Goal: Feedback & Contribution: Contribute content

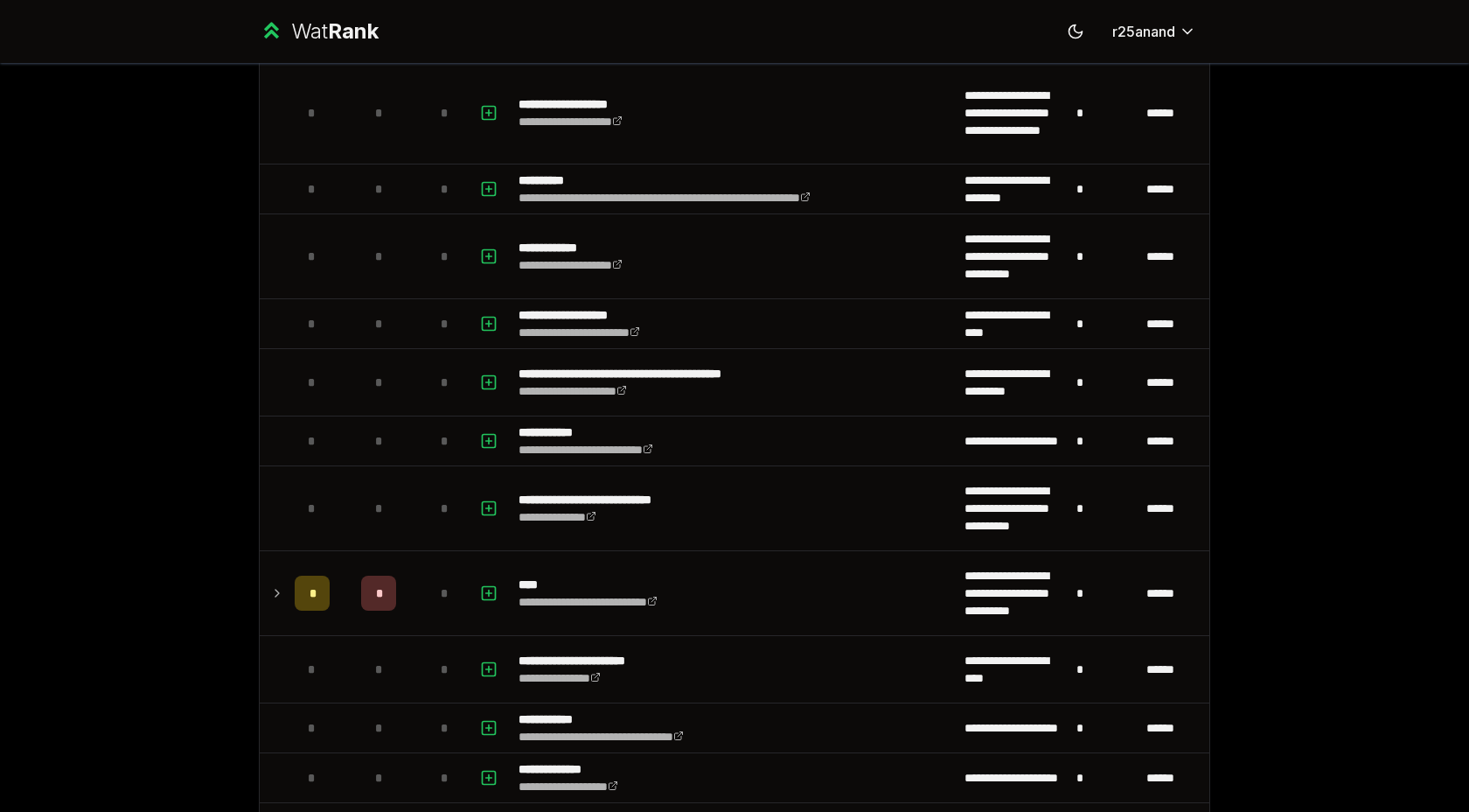
scroll to position [1777, 0]
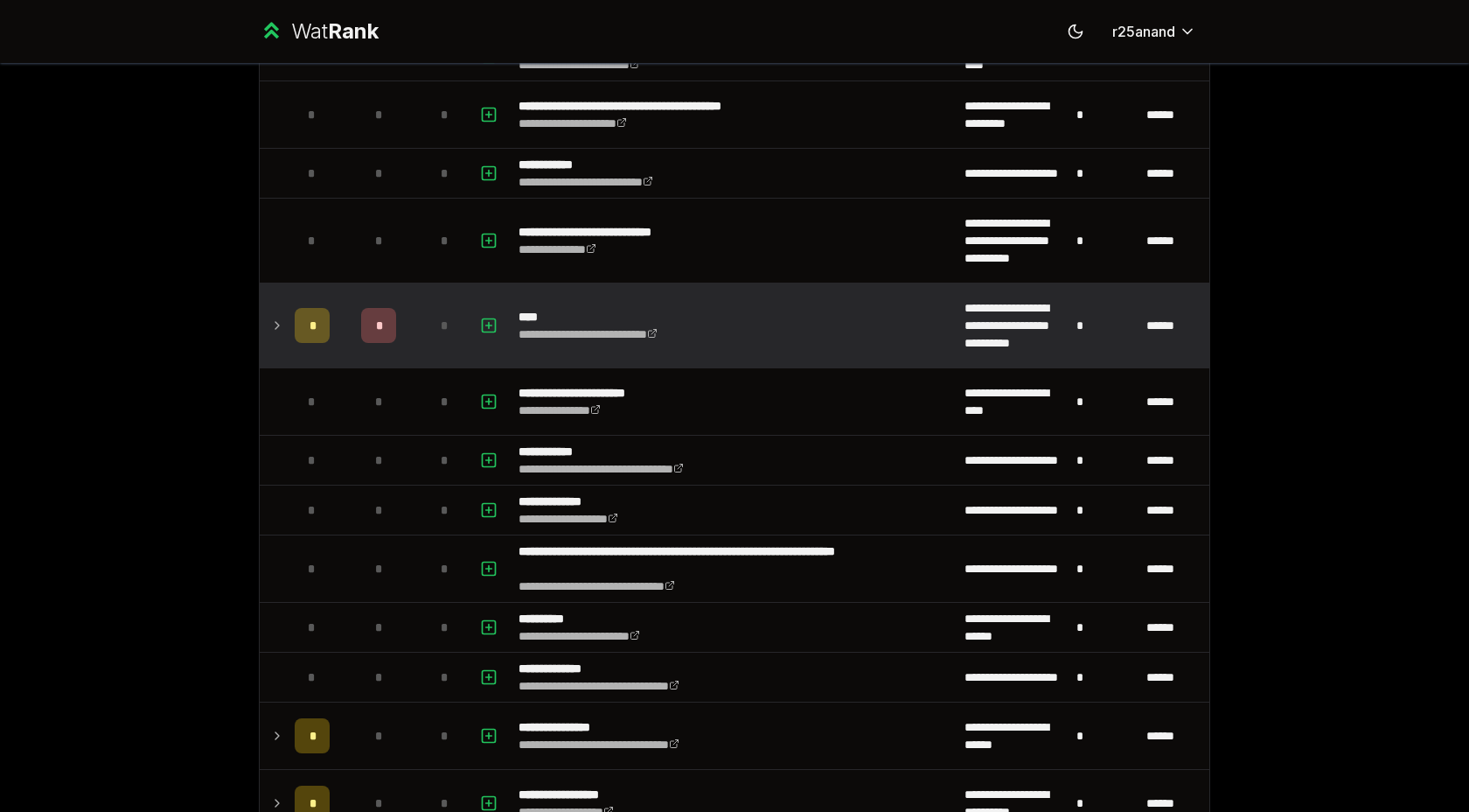
click at [264, 320] on td at bounding box center [273, 325] width 28 height 84
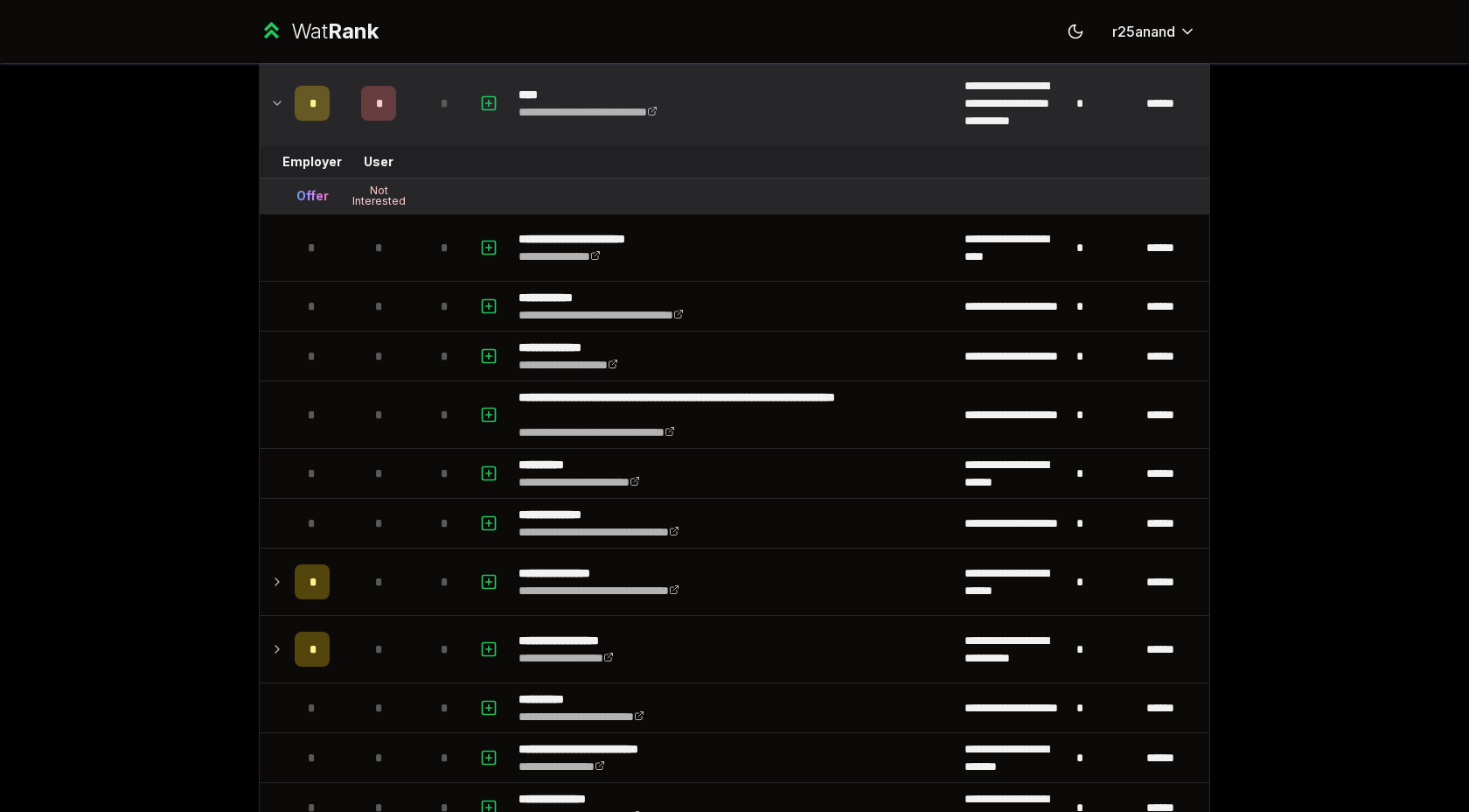
scroll to position [2046, 0]
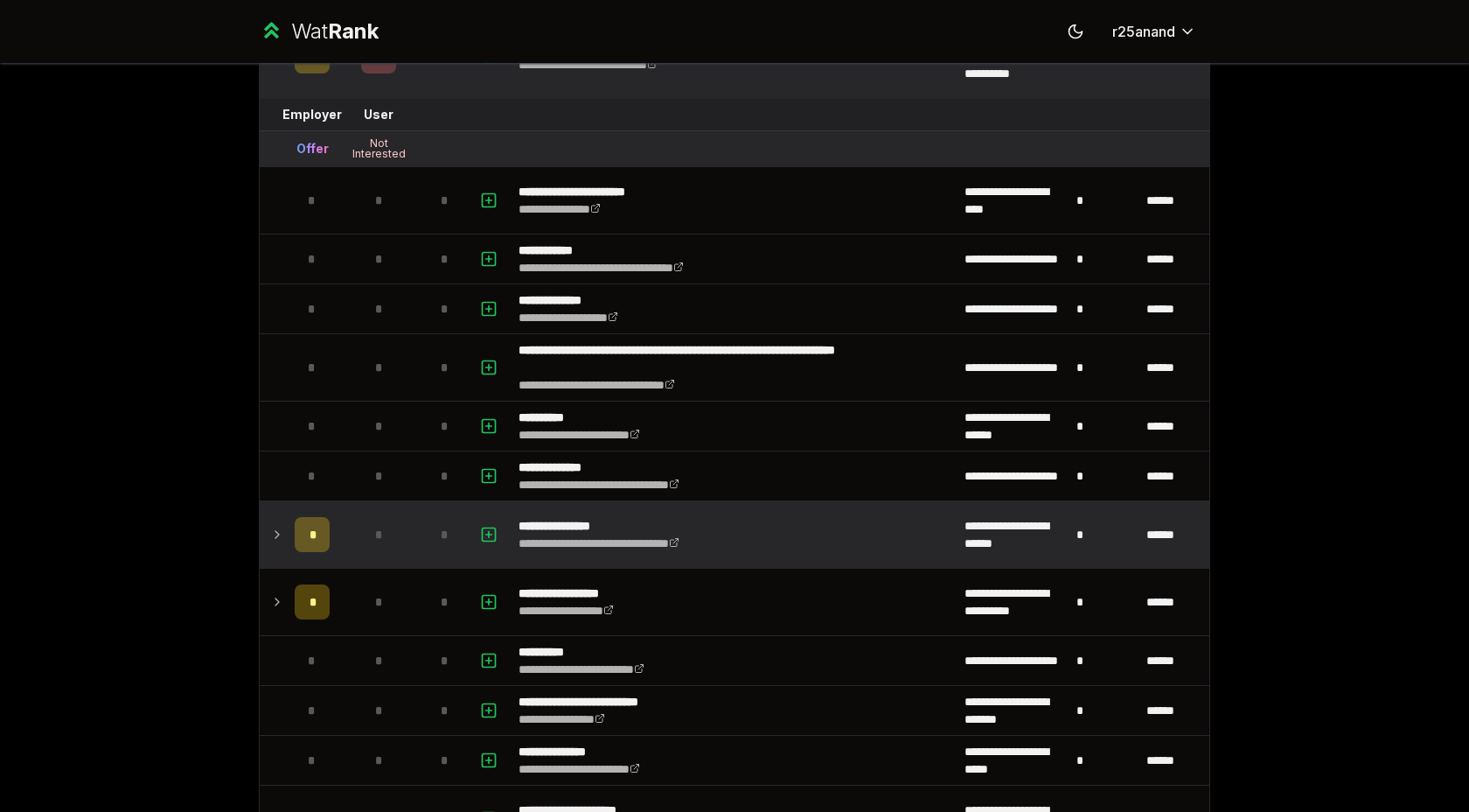
click at [272, 544] on icon at bounding box center [277, 535] width 14 height 21
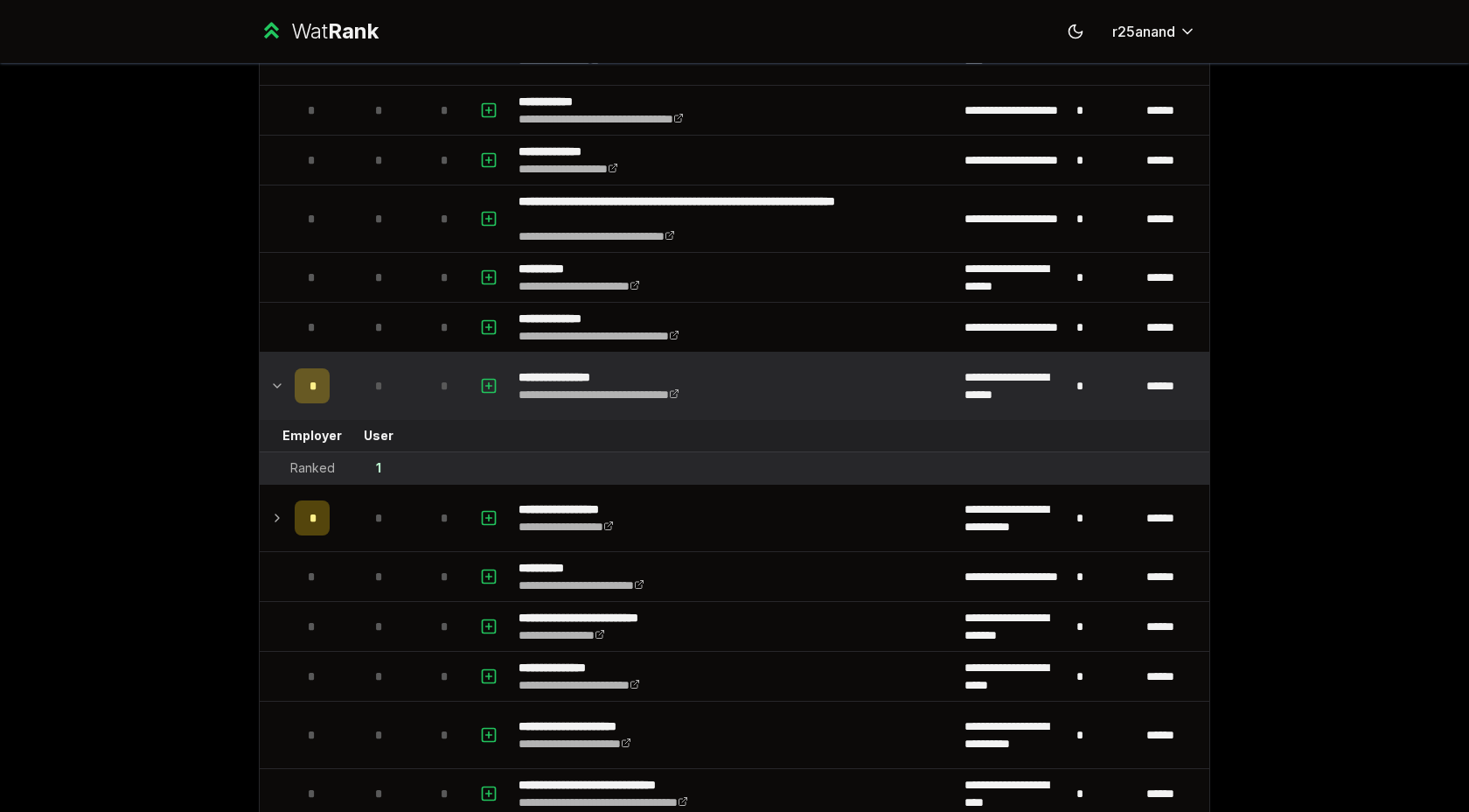
scroll to position [2198, 0]
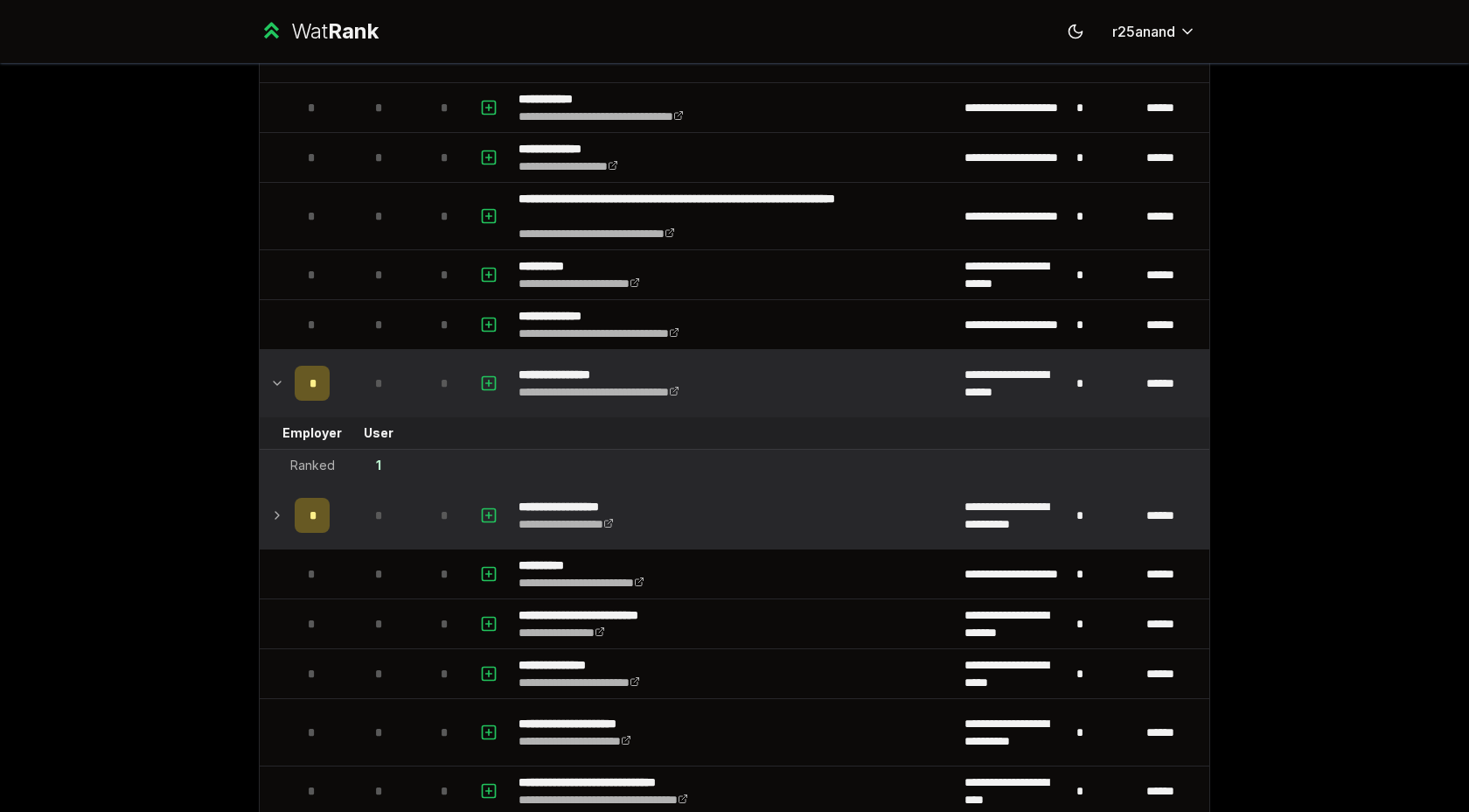
click at [290, 510] on td "*" at bounding box center [312, 515] width 49 height 67
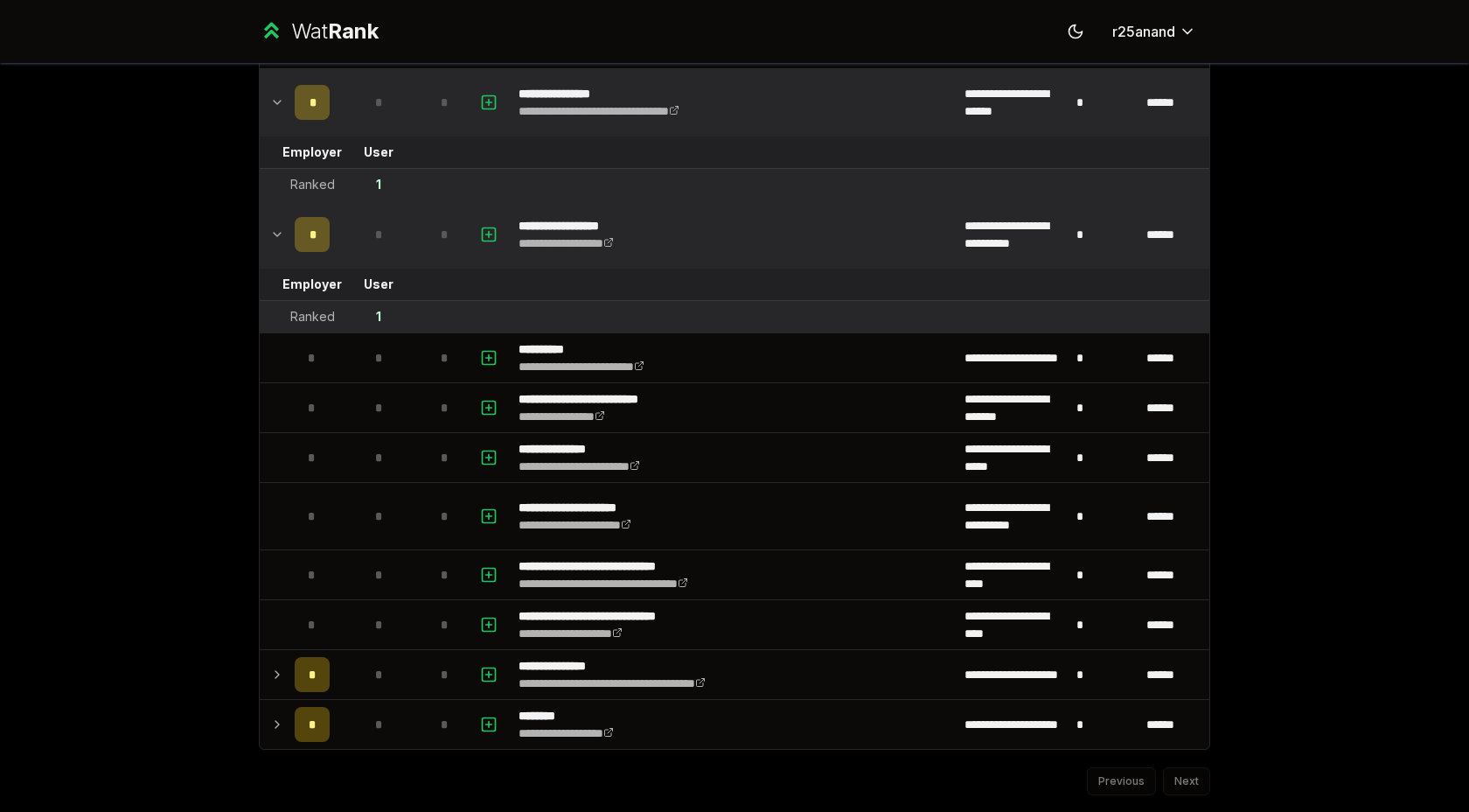
scroll to position [2480, 0]
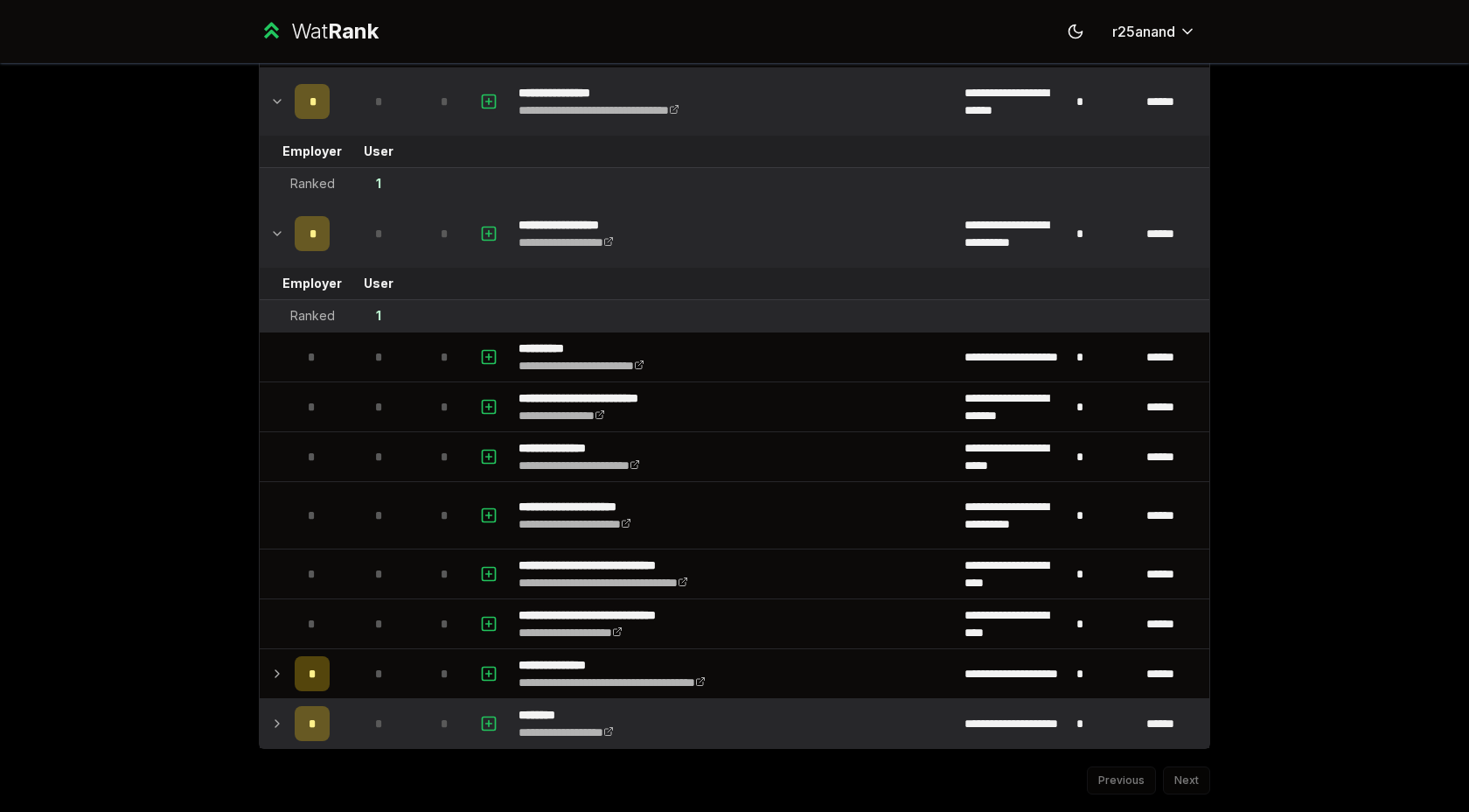
click at [270, 719] on icon at bounding box center [277, 724] width 14 height 21
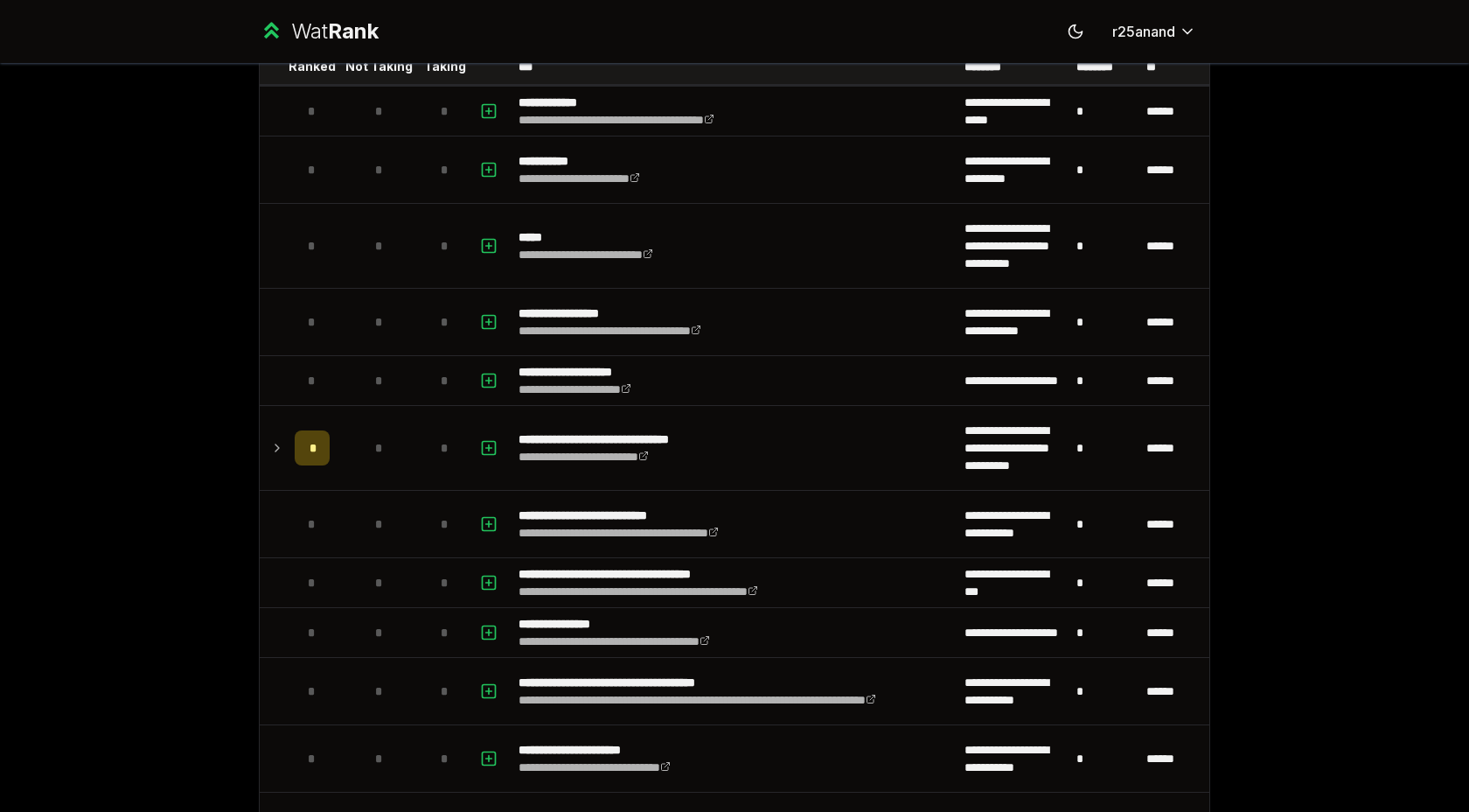
scroll to position [141, 0]
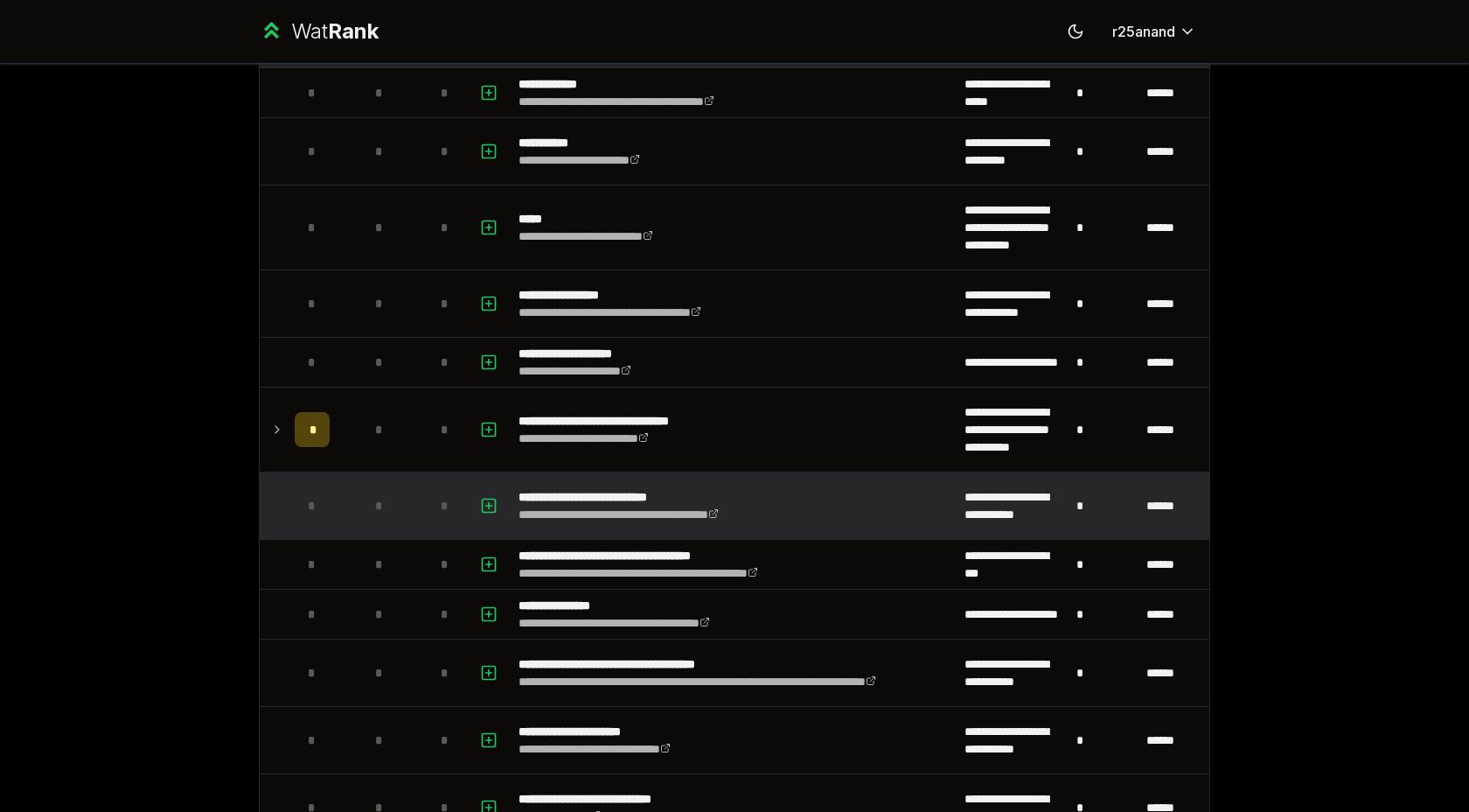
click at [288, 505] on td "*" at bounding box center [312, 505] width 49 height 67
click at [341, 494] on td "*" at bounding box center [378, 505] width 84 height 67
click at [475, 513] on td at bounding box center [490, 505] width 42 height 67
click at [486, 506] on icon "button" at bounding box center [489, 506] width 17 height 21
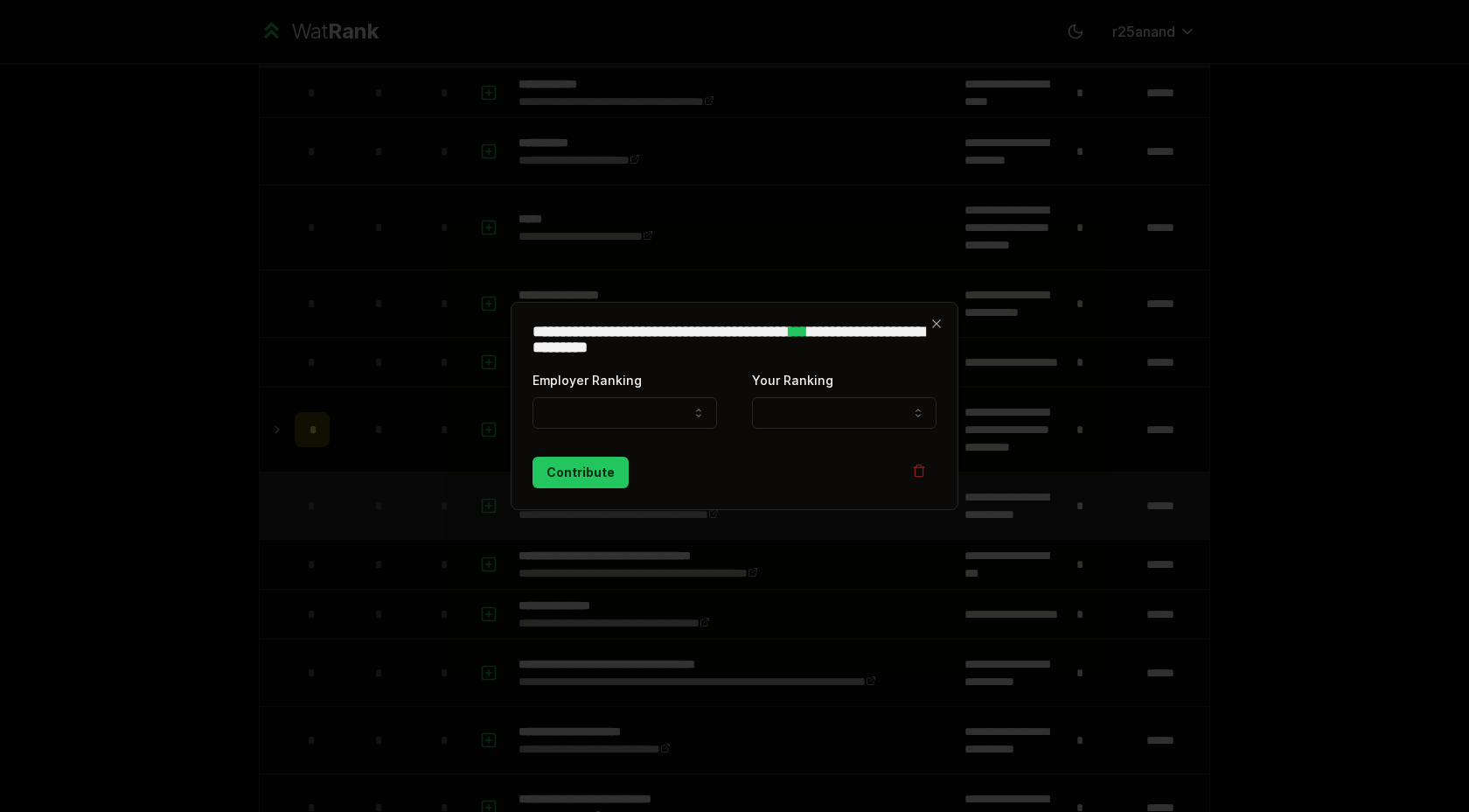
select select
click at [929, 325] on icon "button" at bounding box center [936, 324] width 14 height 14
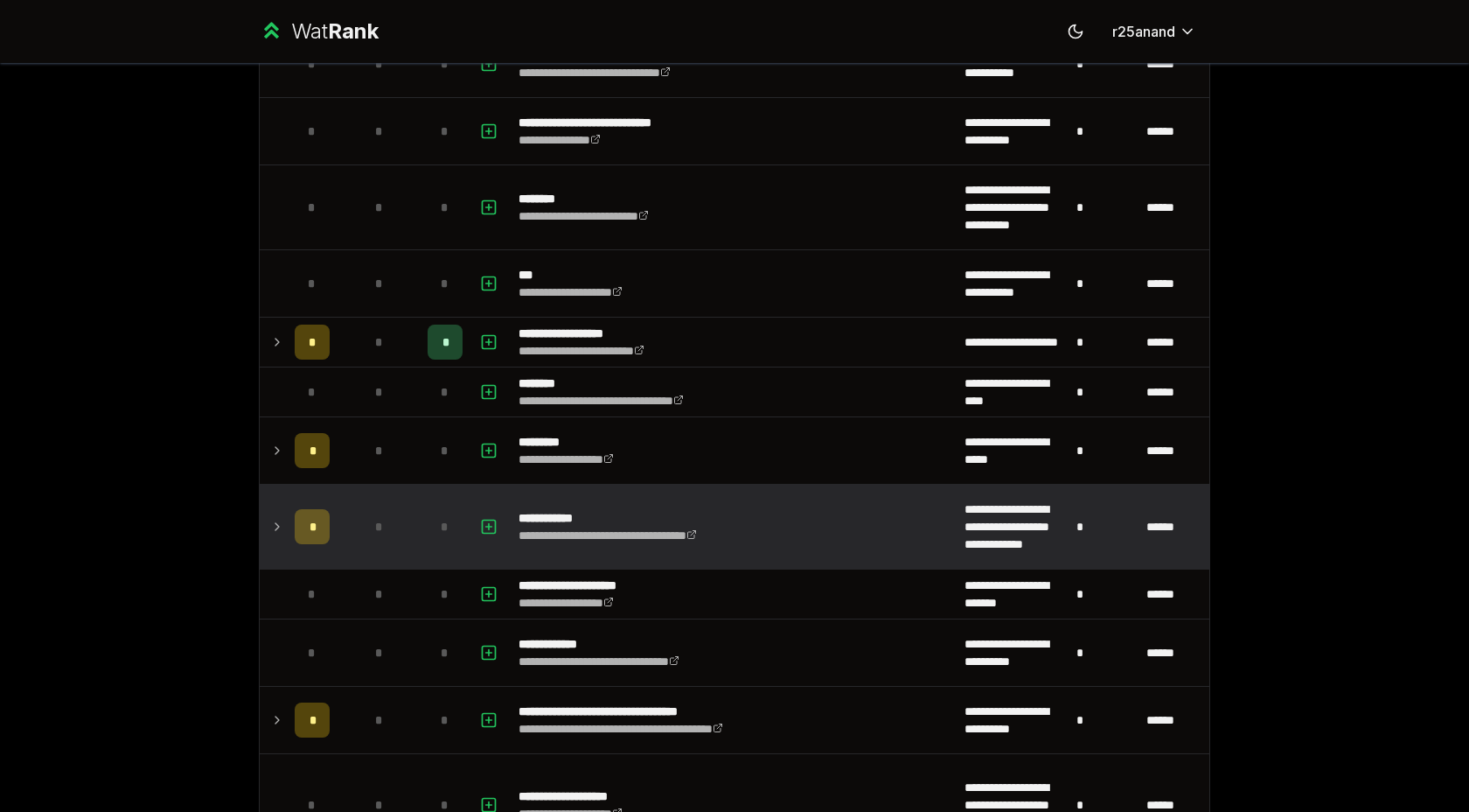
scroll to position [887, 0]
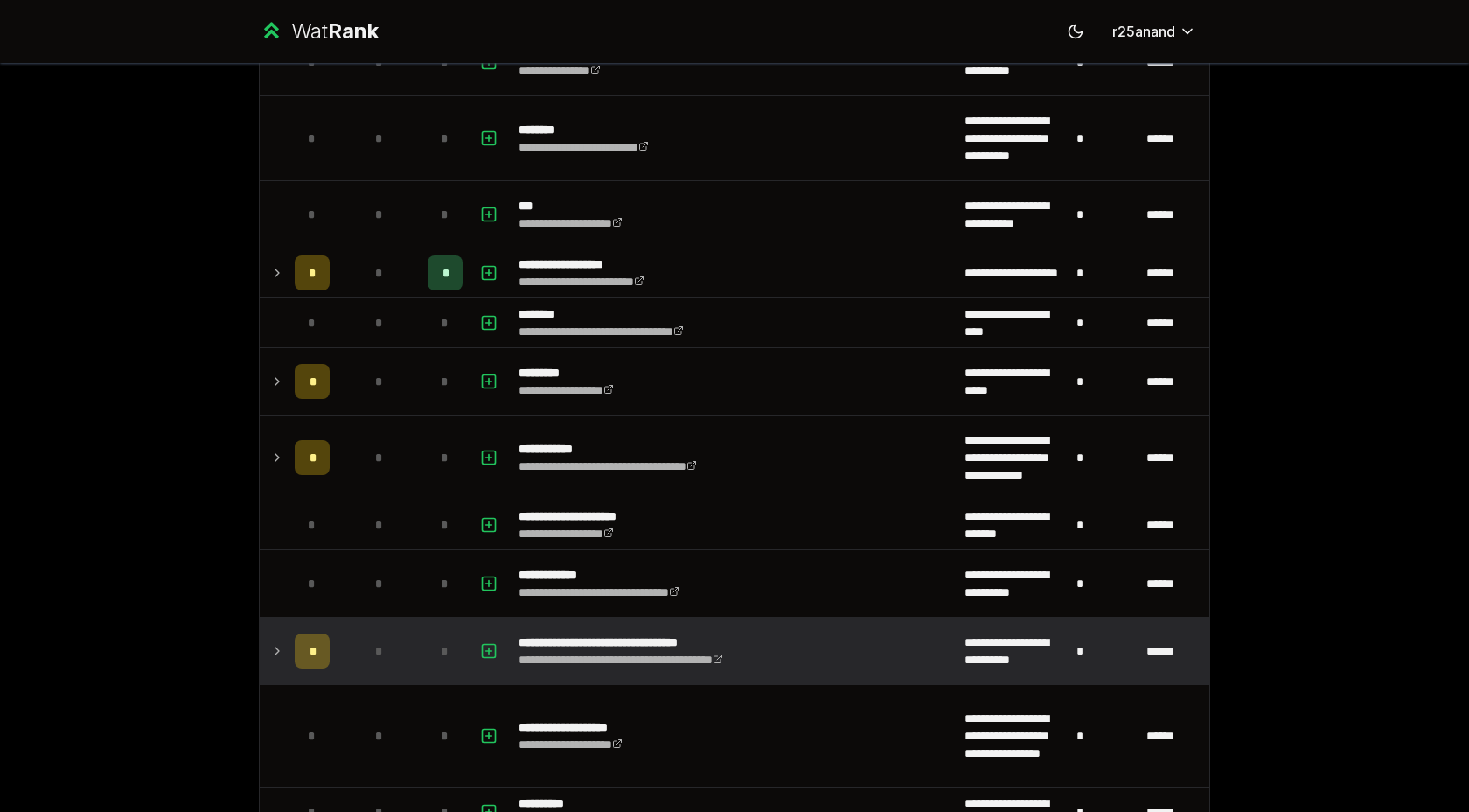
click at [277, 647] on icon at bounding box center [277, 651] width 14 height 21
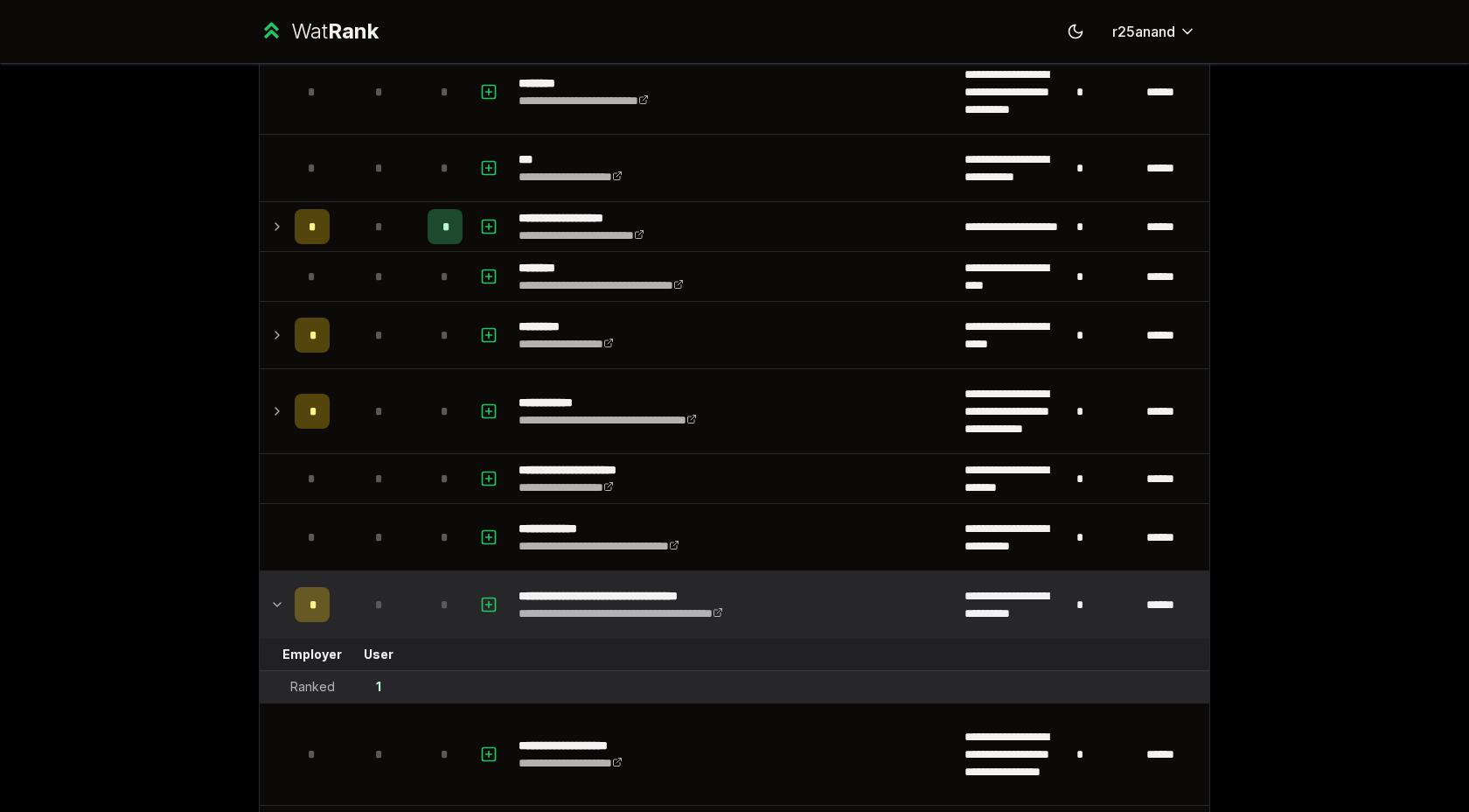
scroll to position [967, 0]
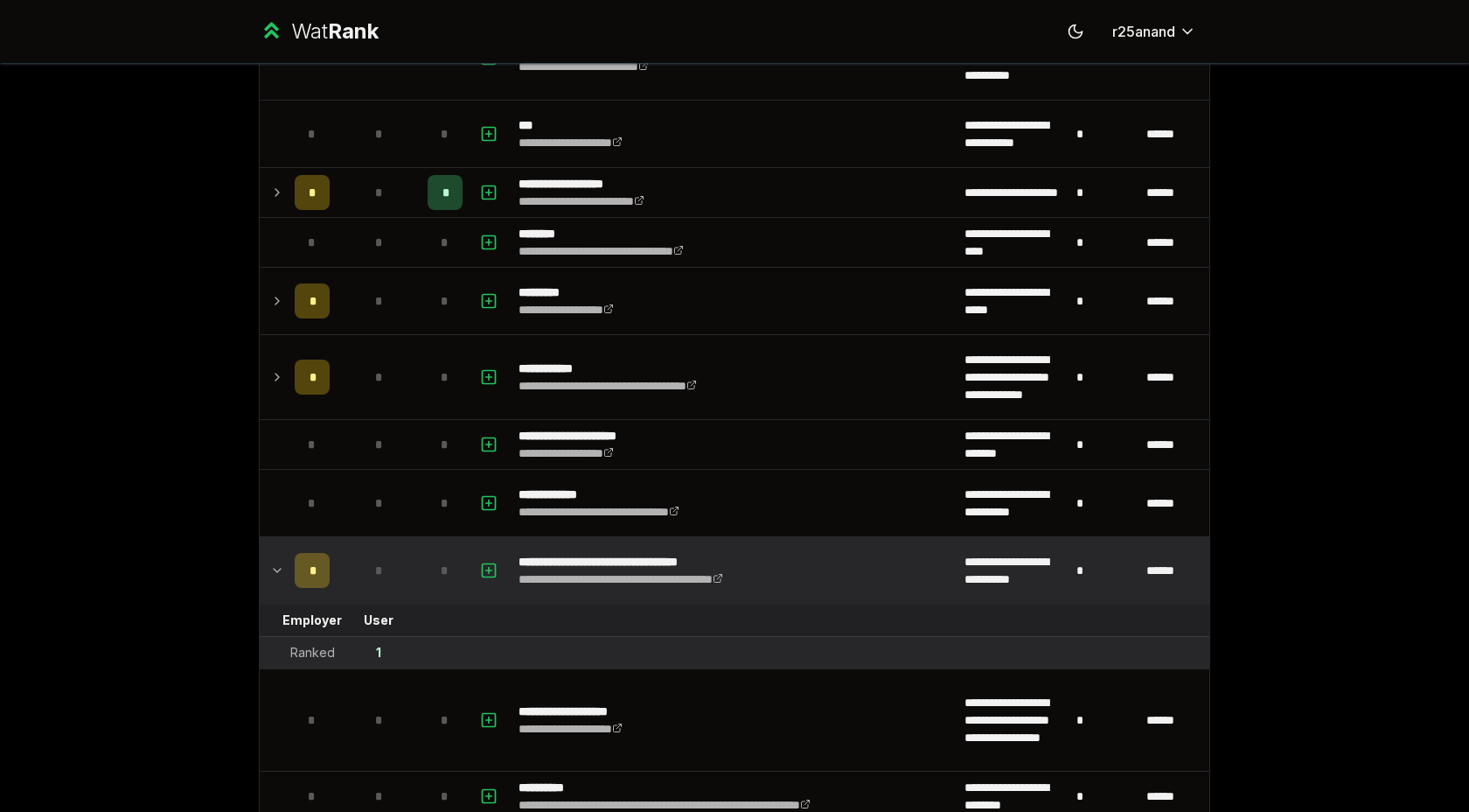
click at [373, 651] on td "1" at bounding box center [378, 652] width 84 height 31
click at [336, 652] on td "1" at bounding box center [378, 652] width 84 height 31
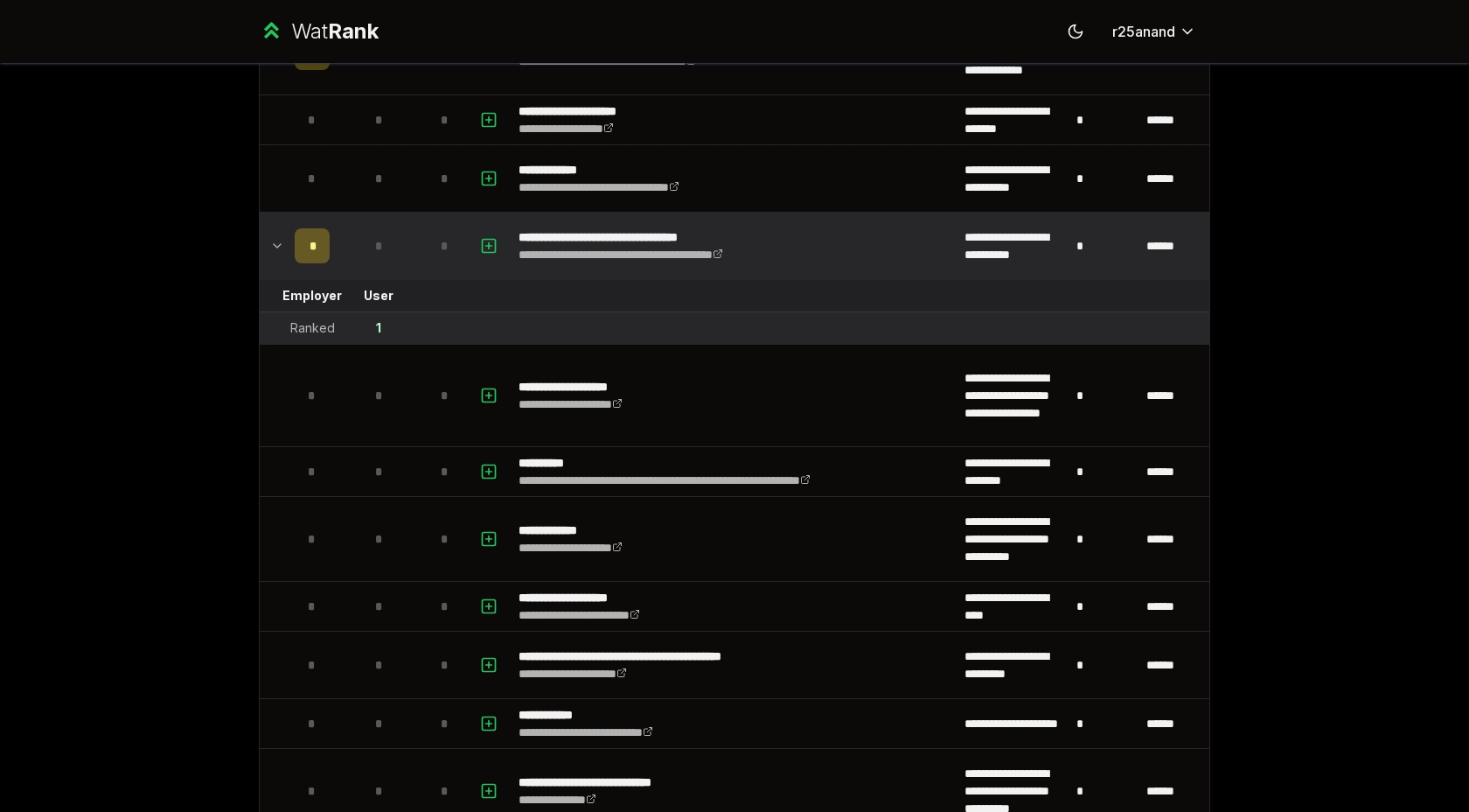
scroll to position [1301, 0]
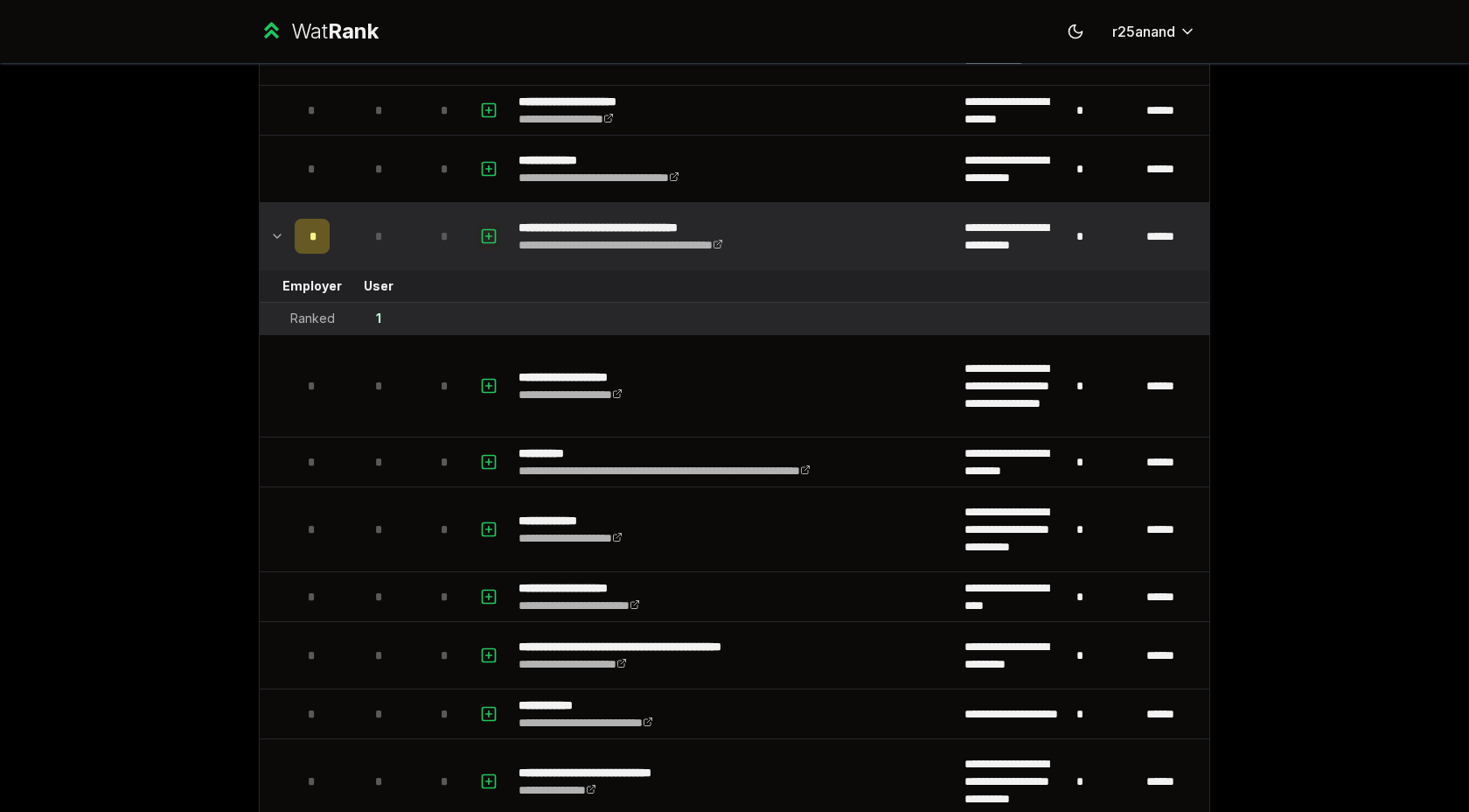
click at [488, 239] on icon "button" at bounding box center [489, 236] width 17 height 21
select select
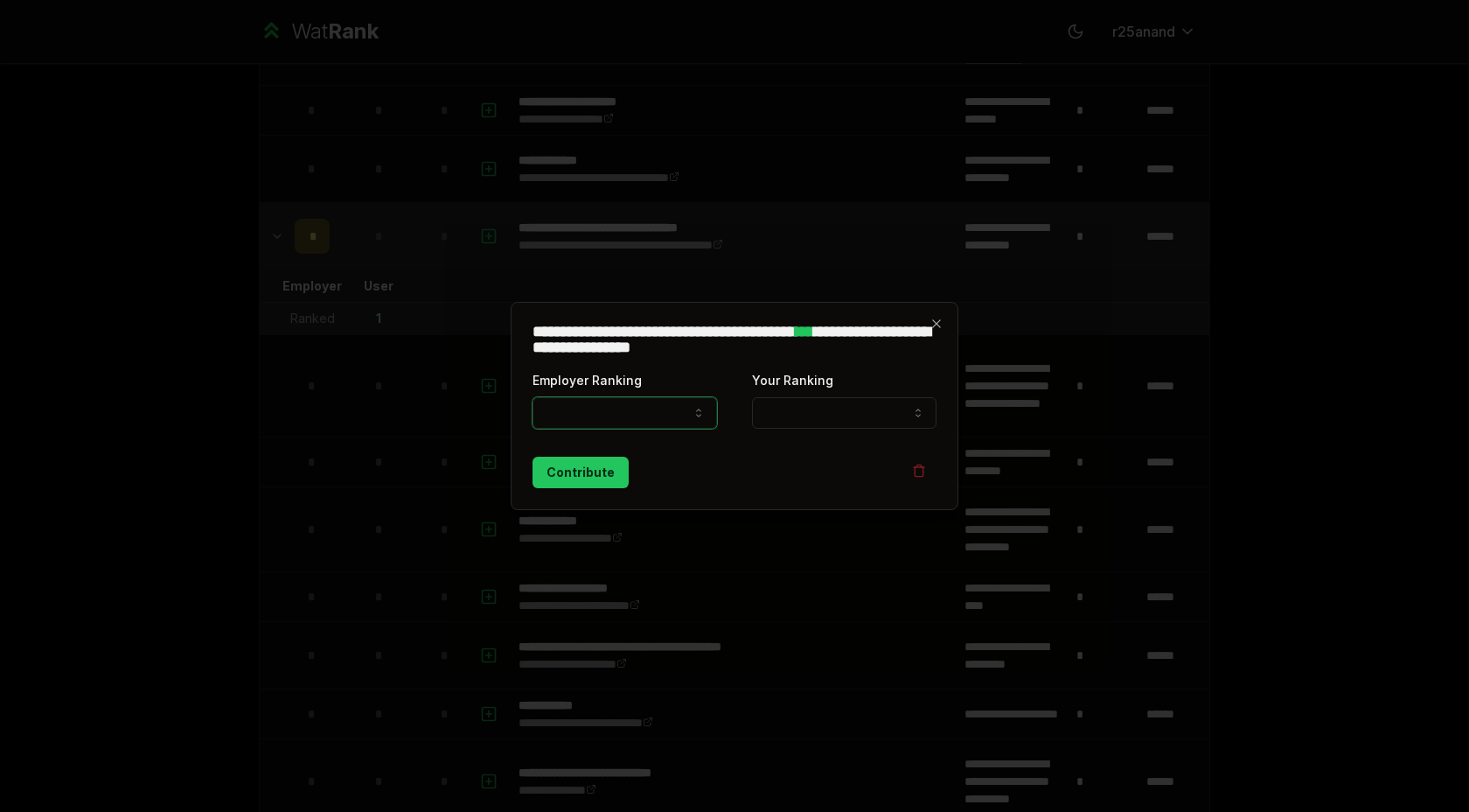
click at [605, 415] on button "Employer Ranking" at bounding box center [625, 413] width 184 height 31
select select "*****"
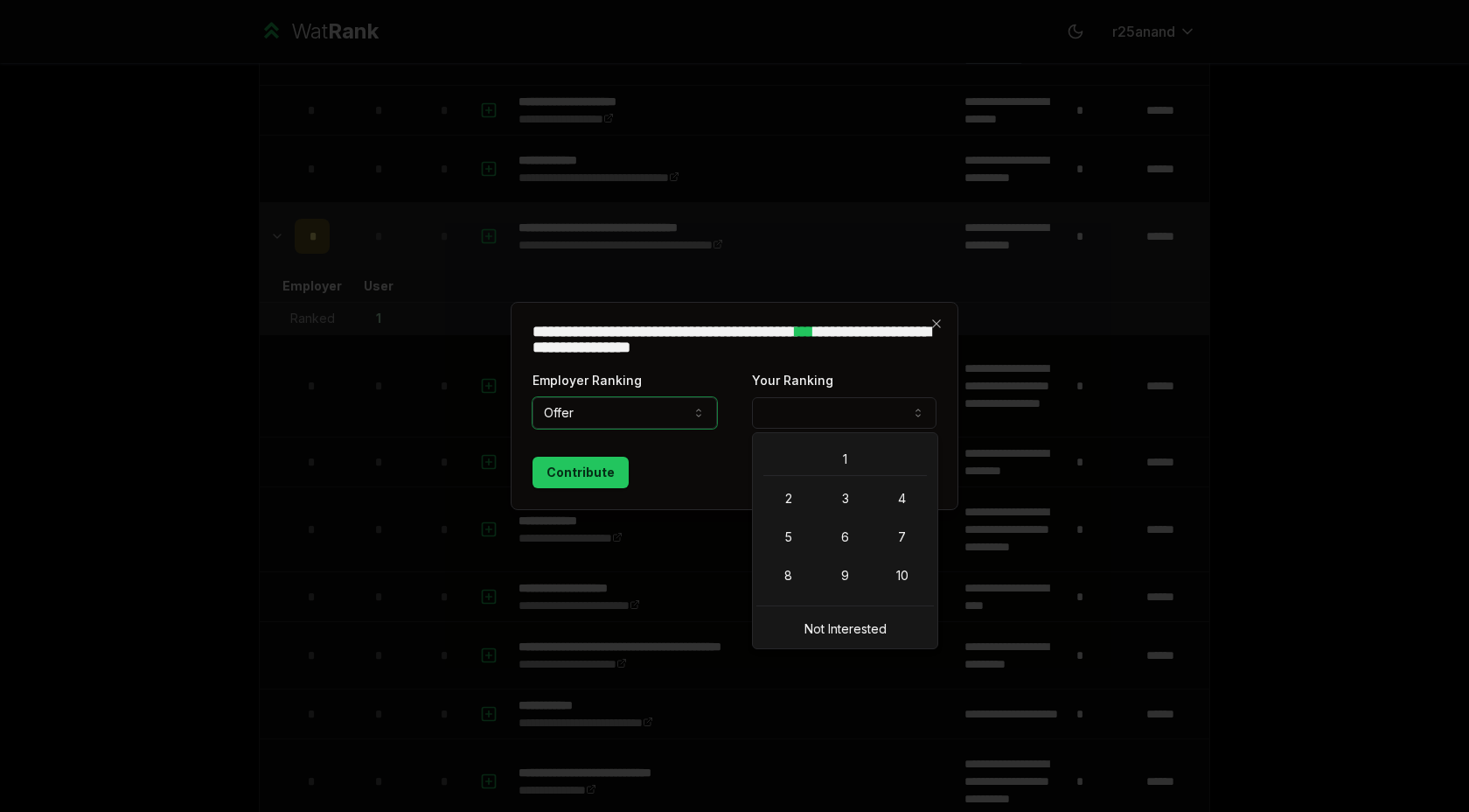
click at [792, 402] on button "Your Ranking" at bounding box center [844, 413] width 184 height 31
select select "*"
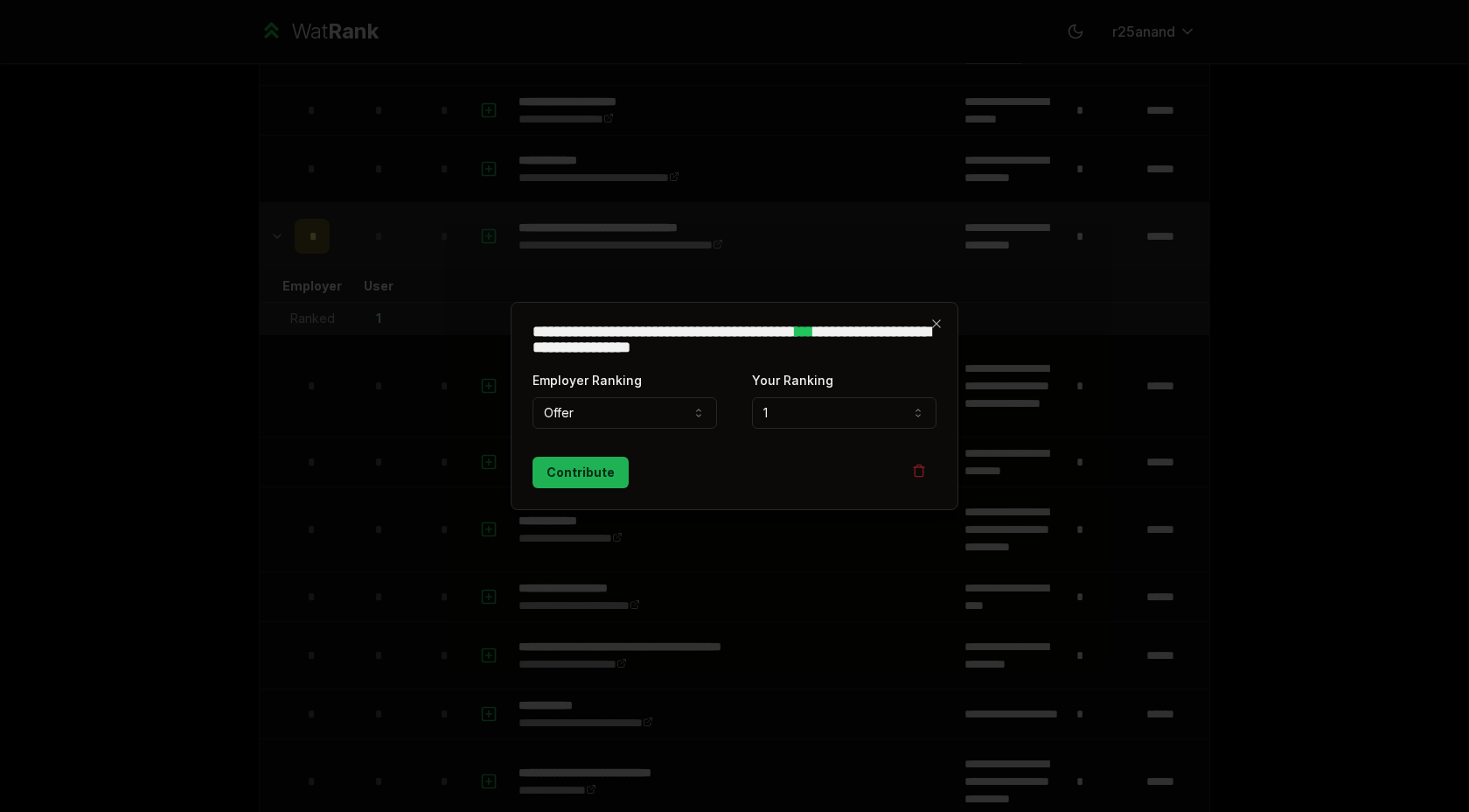
click at [590, 474] on button "Contribute" at bounding box center [580, 472] width 96 height 31
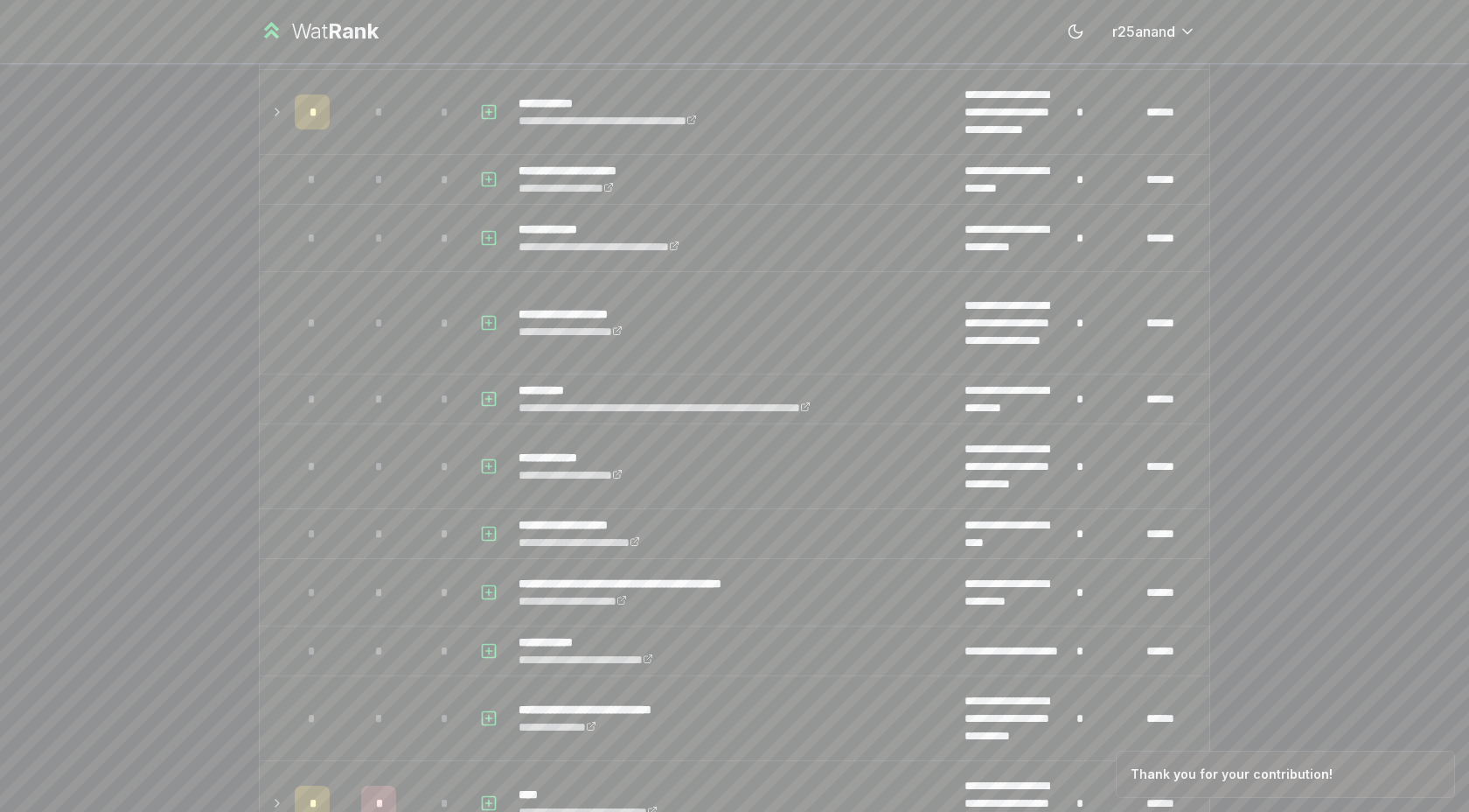
scroll to position [0, 0]
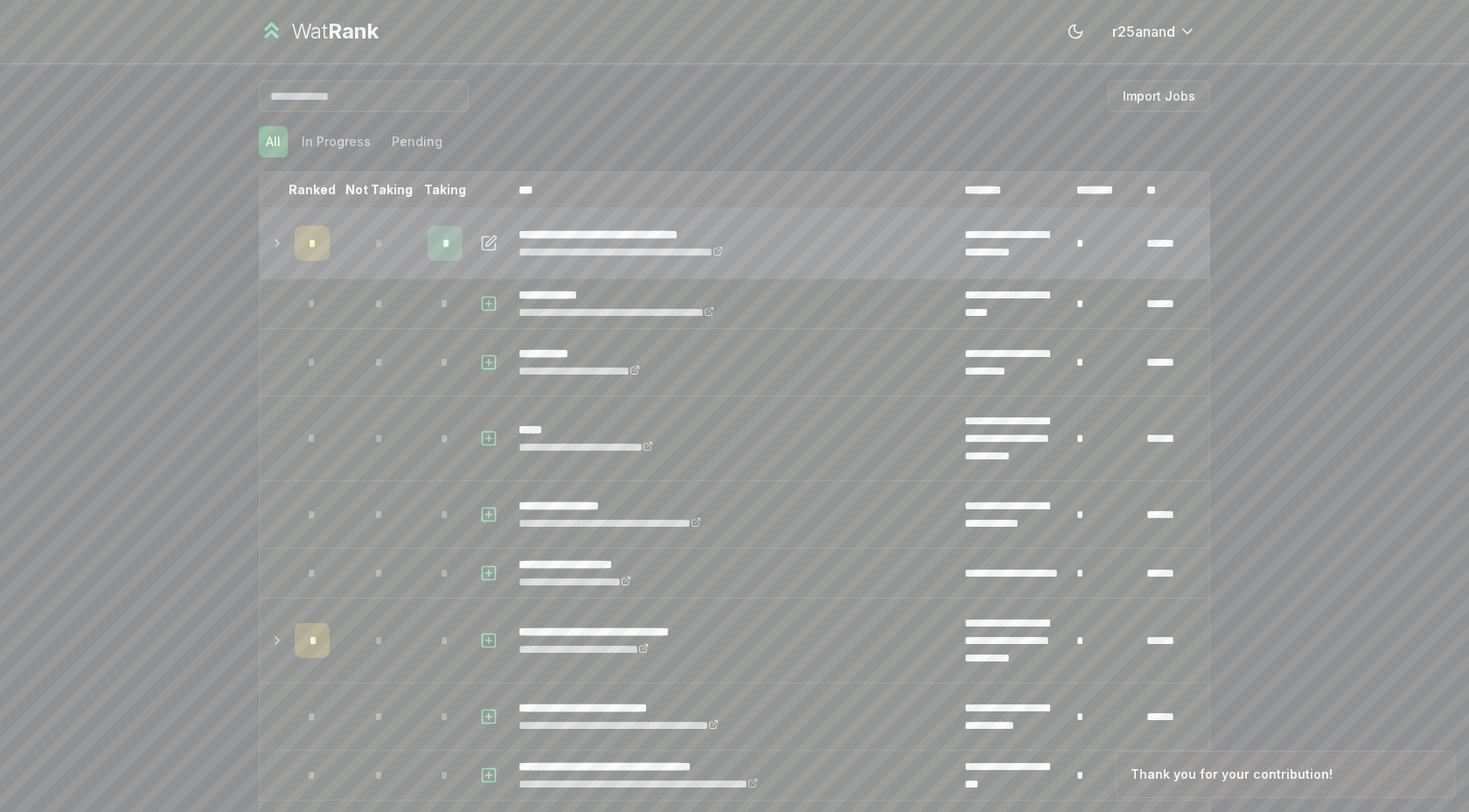
click at [274, 245] on icon at bounding box center [277, 243] width 14 height 21
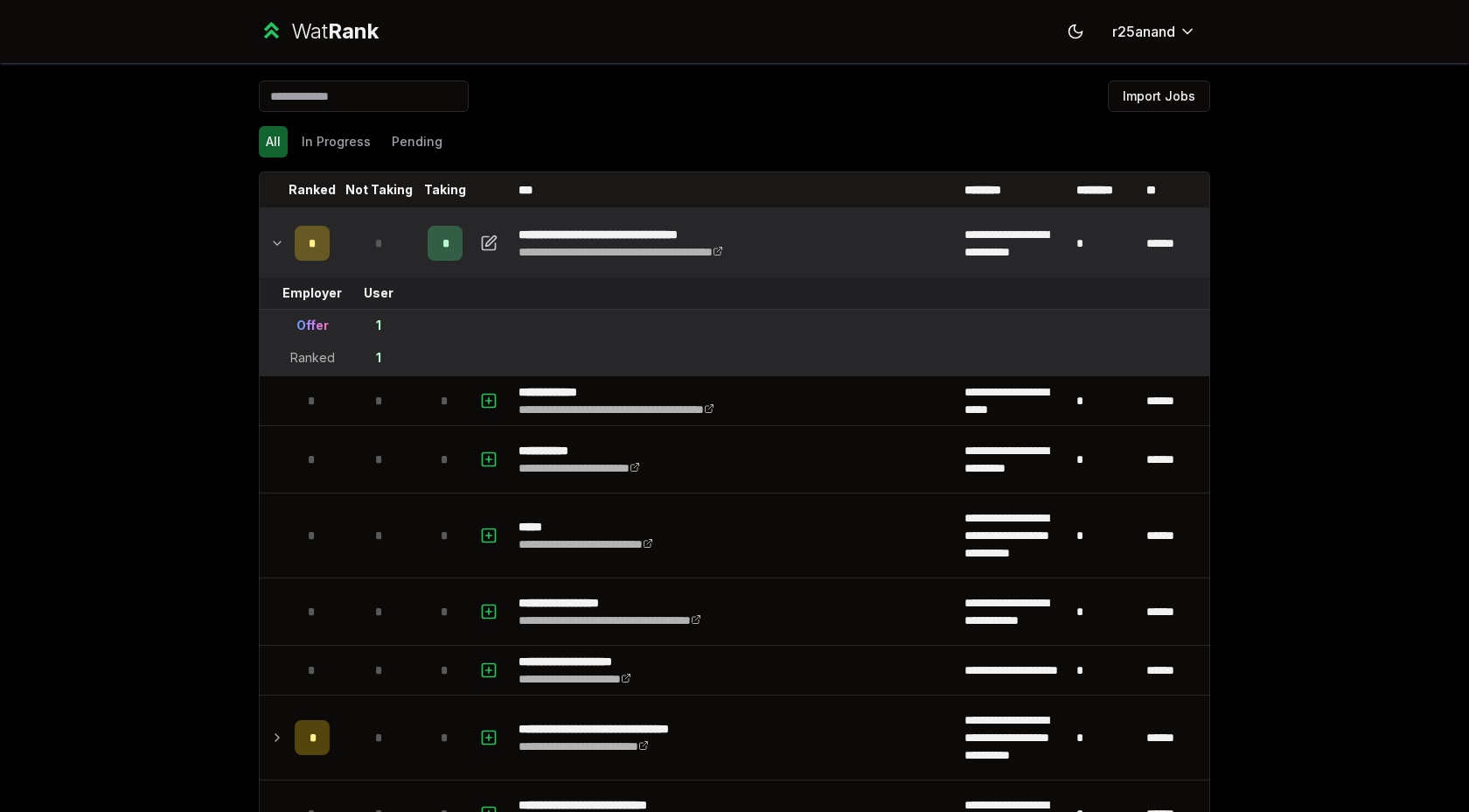
click at [0, 199] on div "**********" at bounding box center [734, 406] width 1469 height 812
